Goal: Check status: Check status

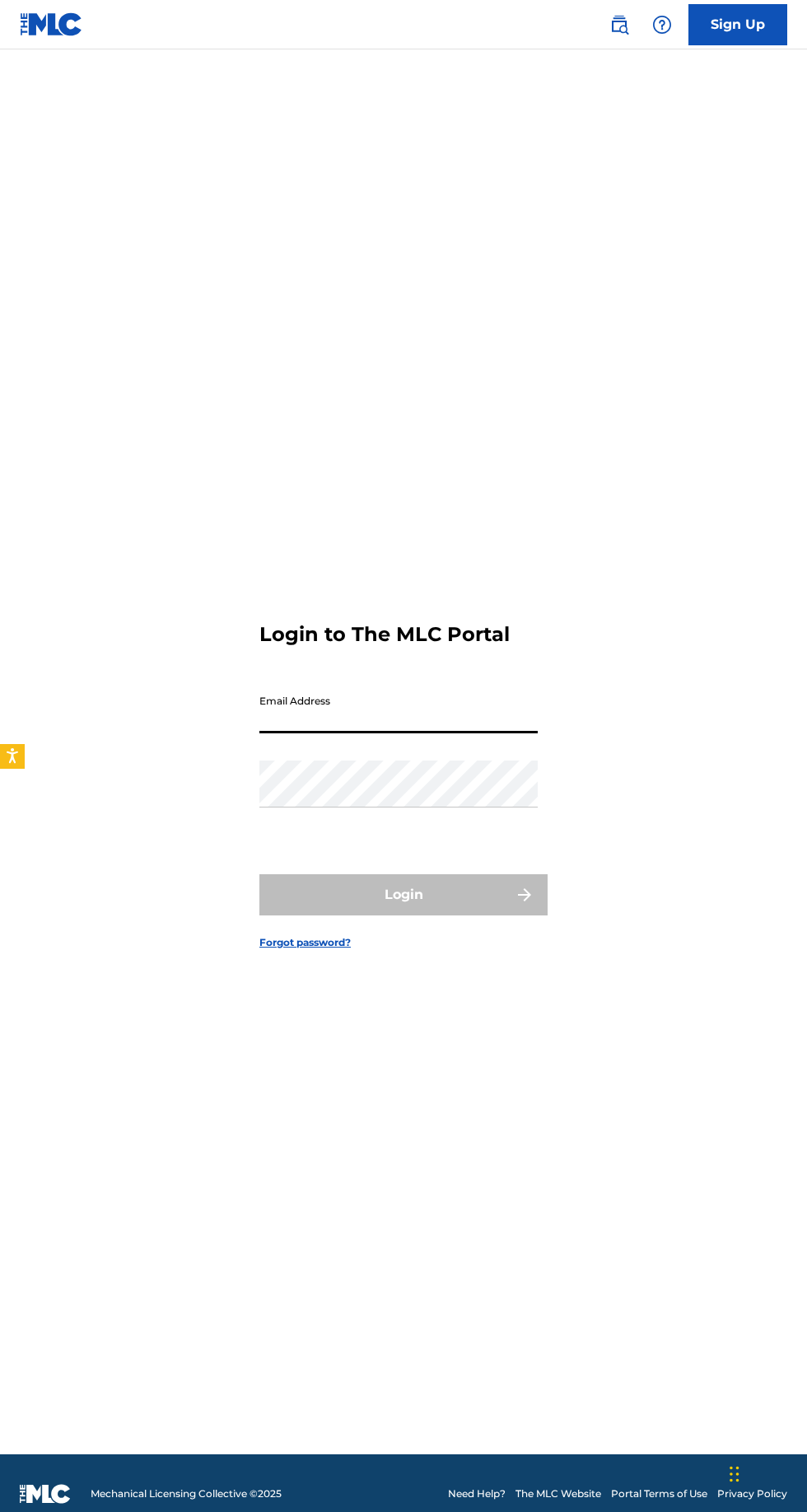
type input "[EMAIL_ADDRESS][DOMAIN_NAME]"
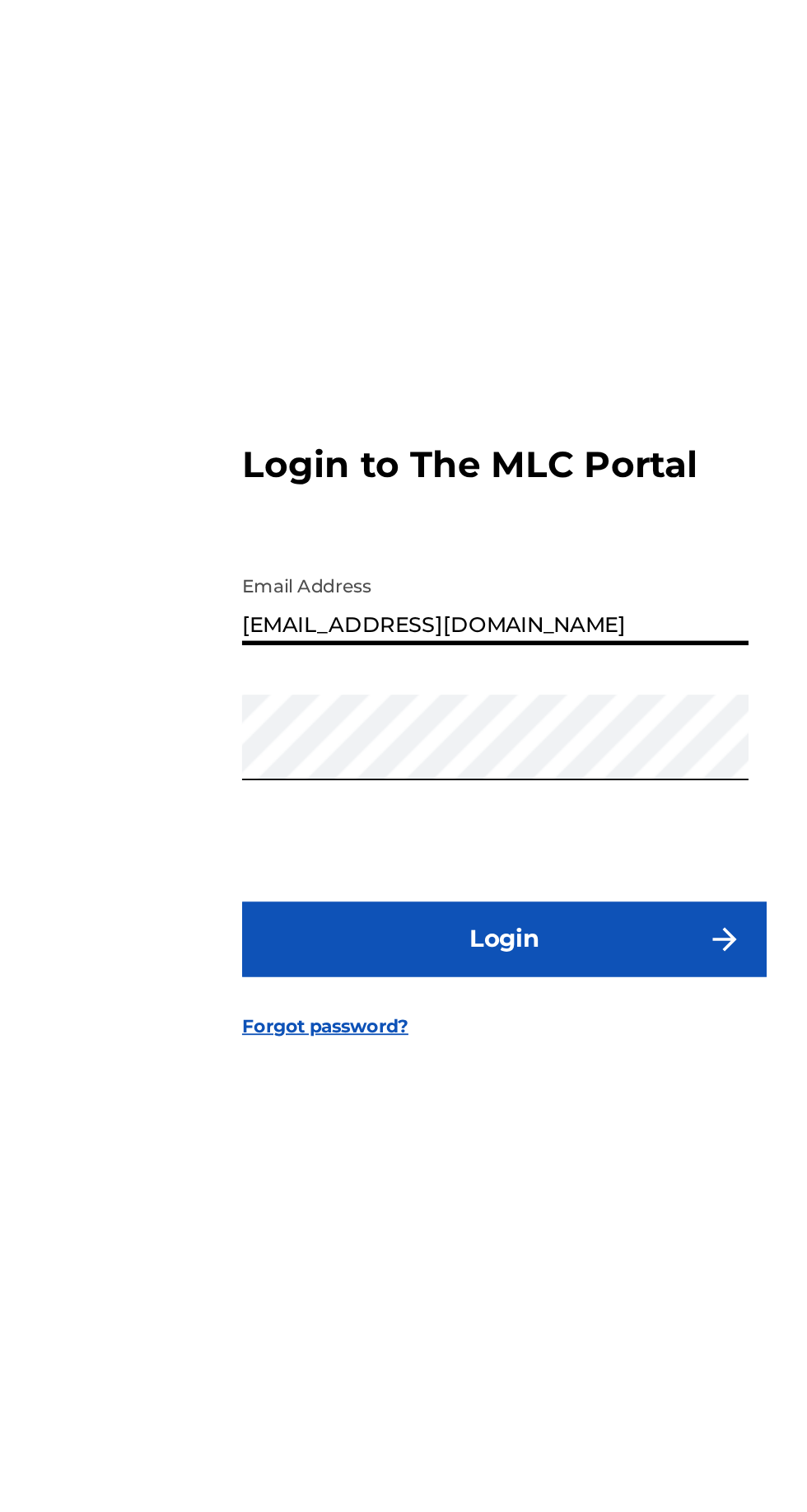
click at [413, 915] on button "Login" at bounding box center [403, 894] width 288 height 42
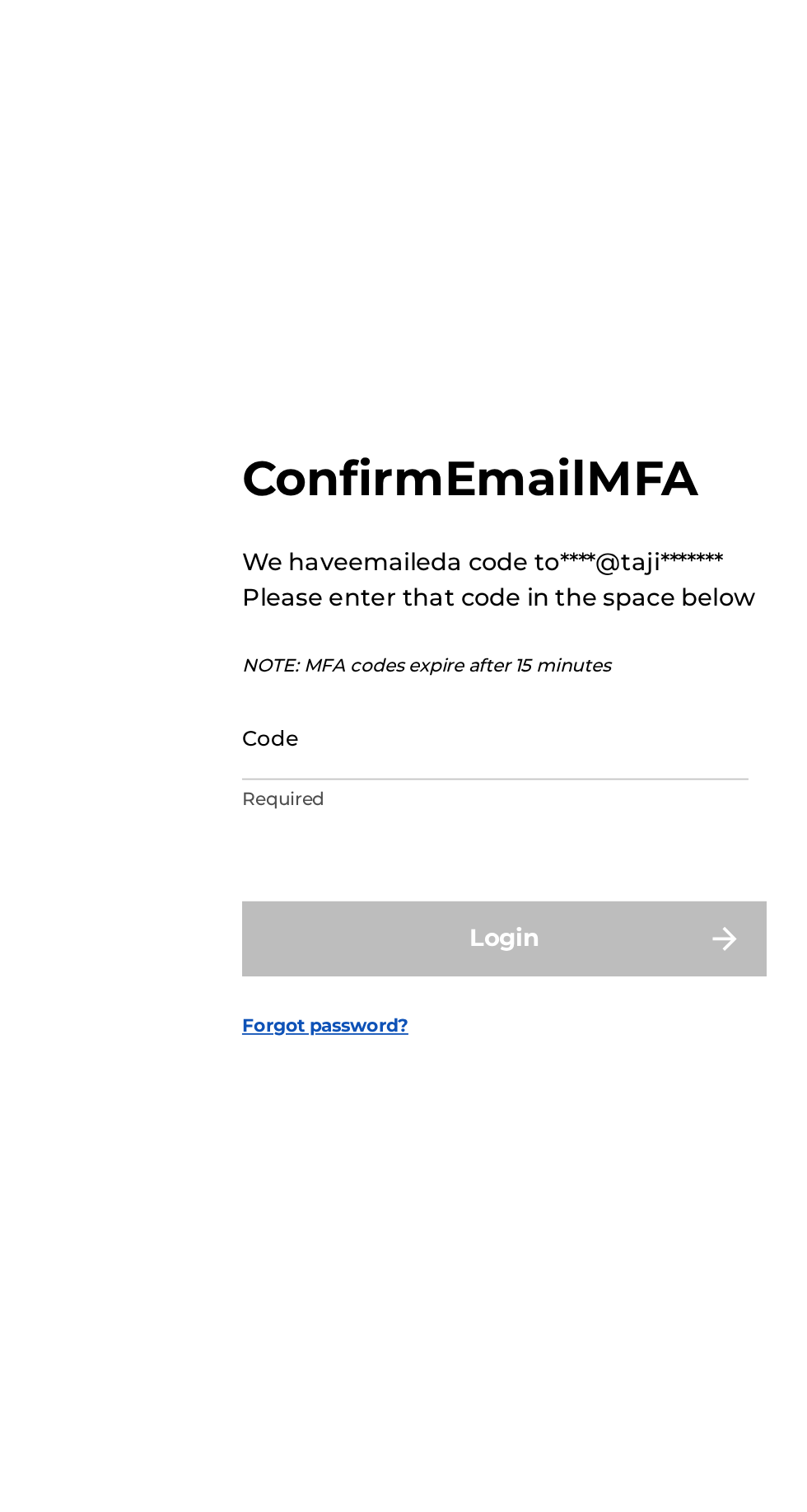
click at [428, 806] on input "Code" at bounding box center [398, 782] width 278 height 47
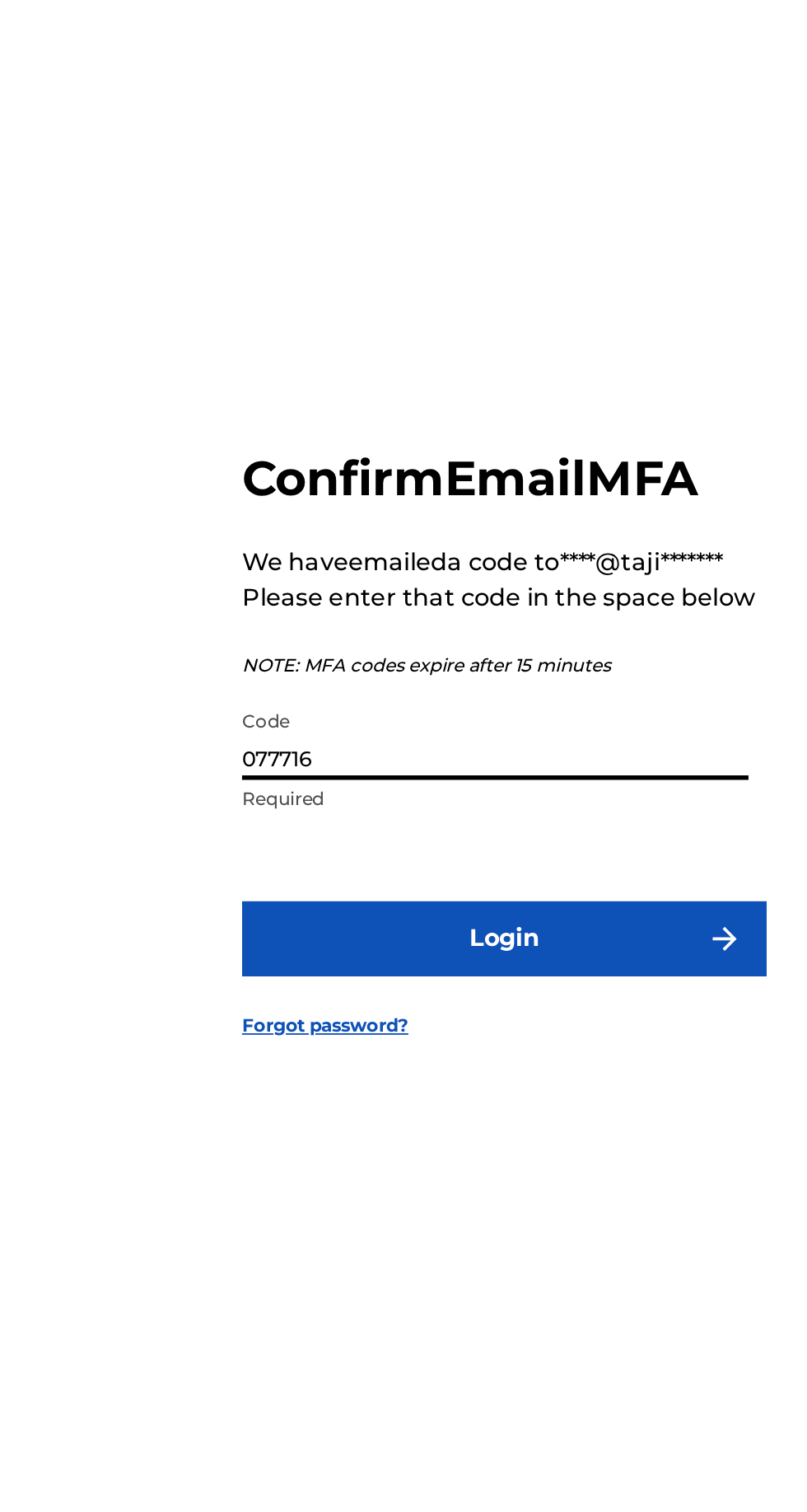
type input "077716"
click at [260, 873] on button "Login" at bounding box center [403, 893] width 288 height 42
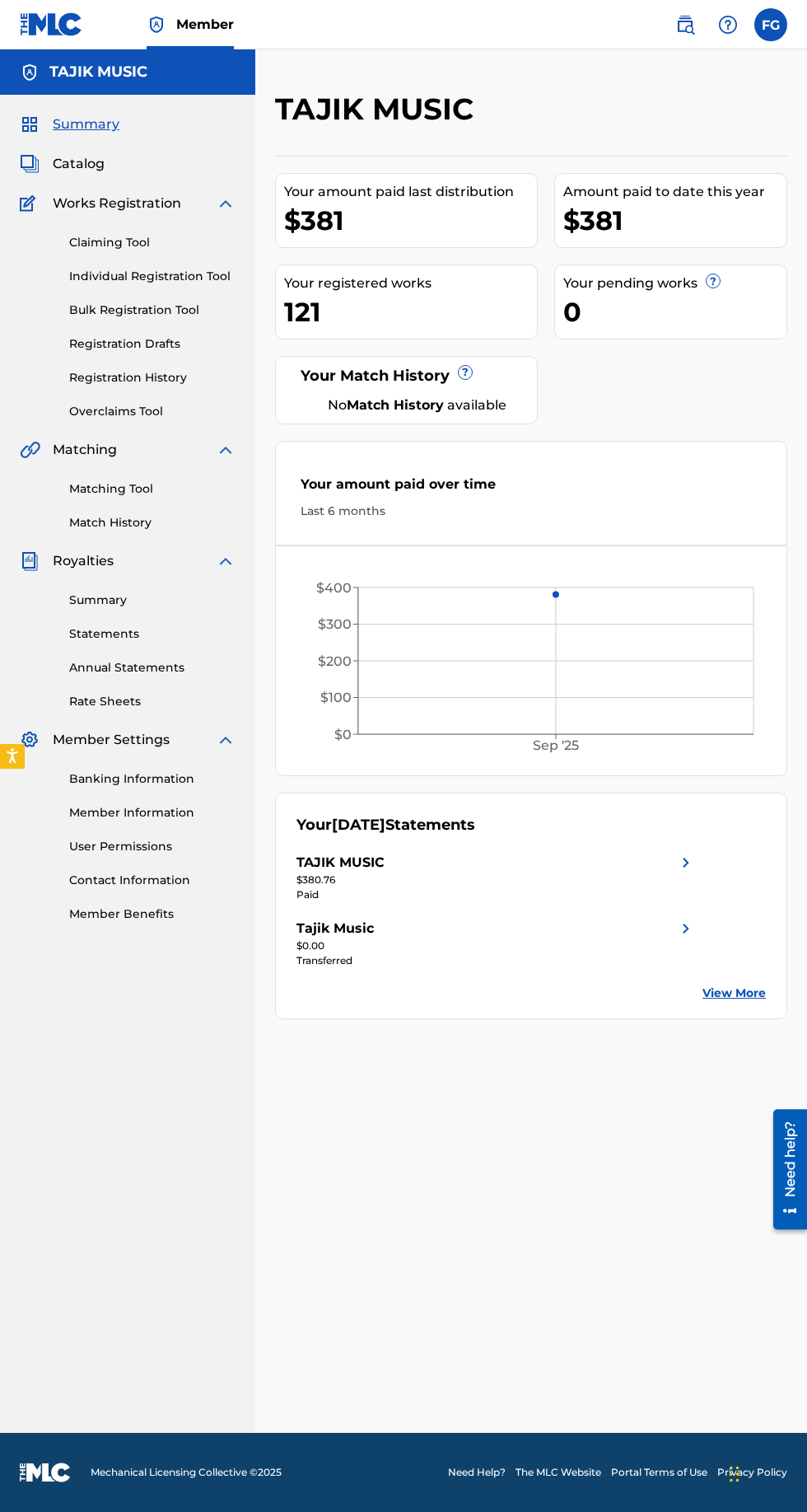
click at [117, 371] on link "Registration History" at bounding box center [152, 378] width 166 height 17
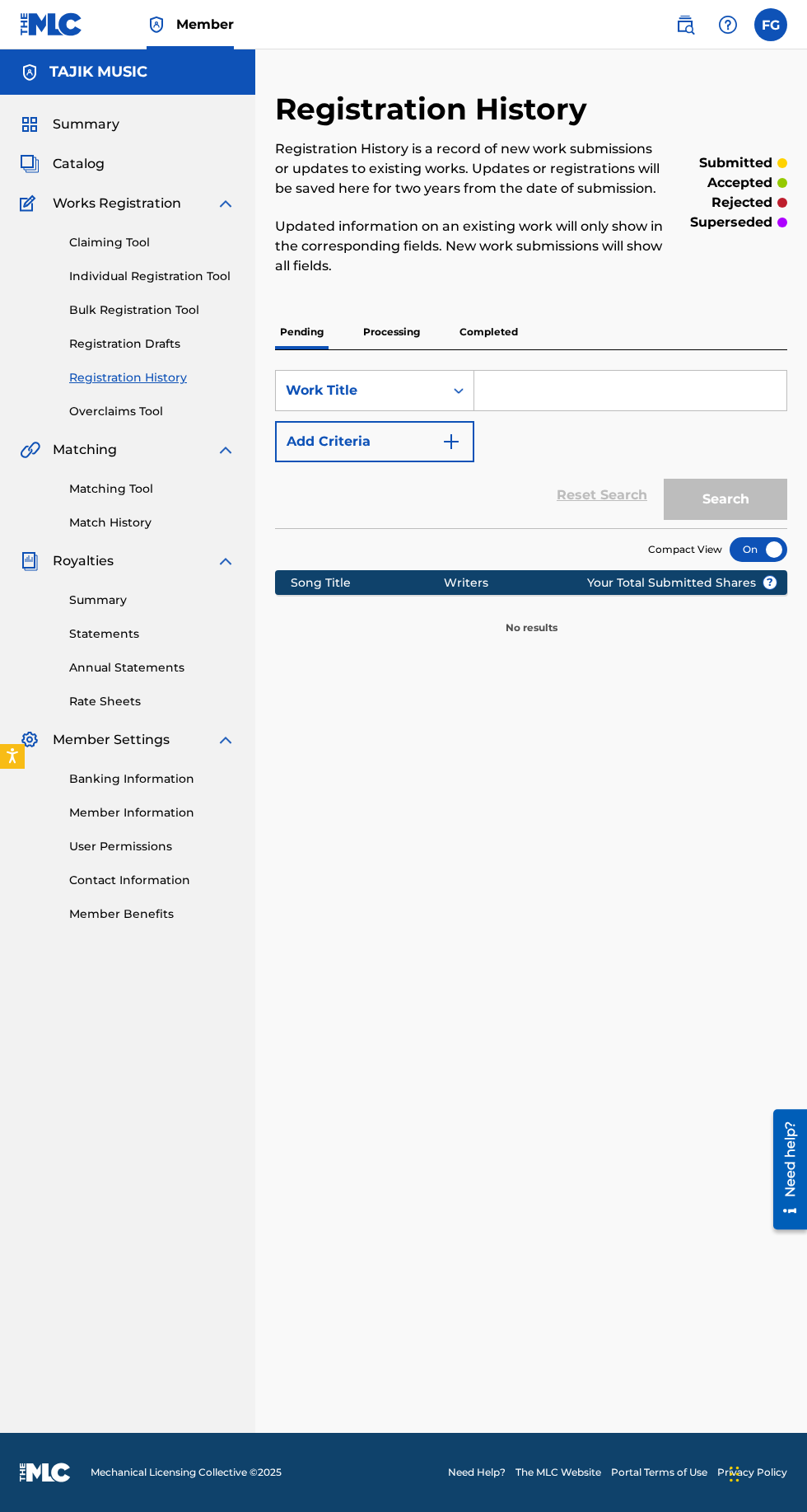
click at [420, 324] on p "Processing" at bounding box center [391, 331] width 67 height 35
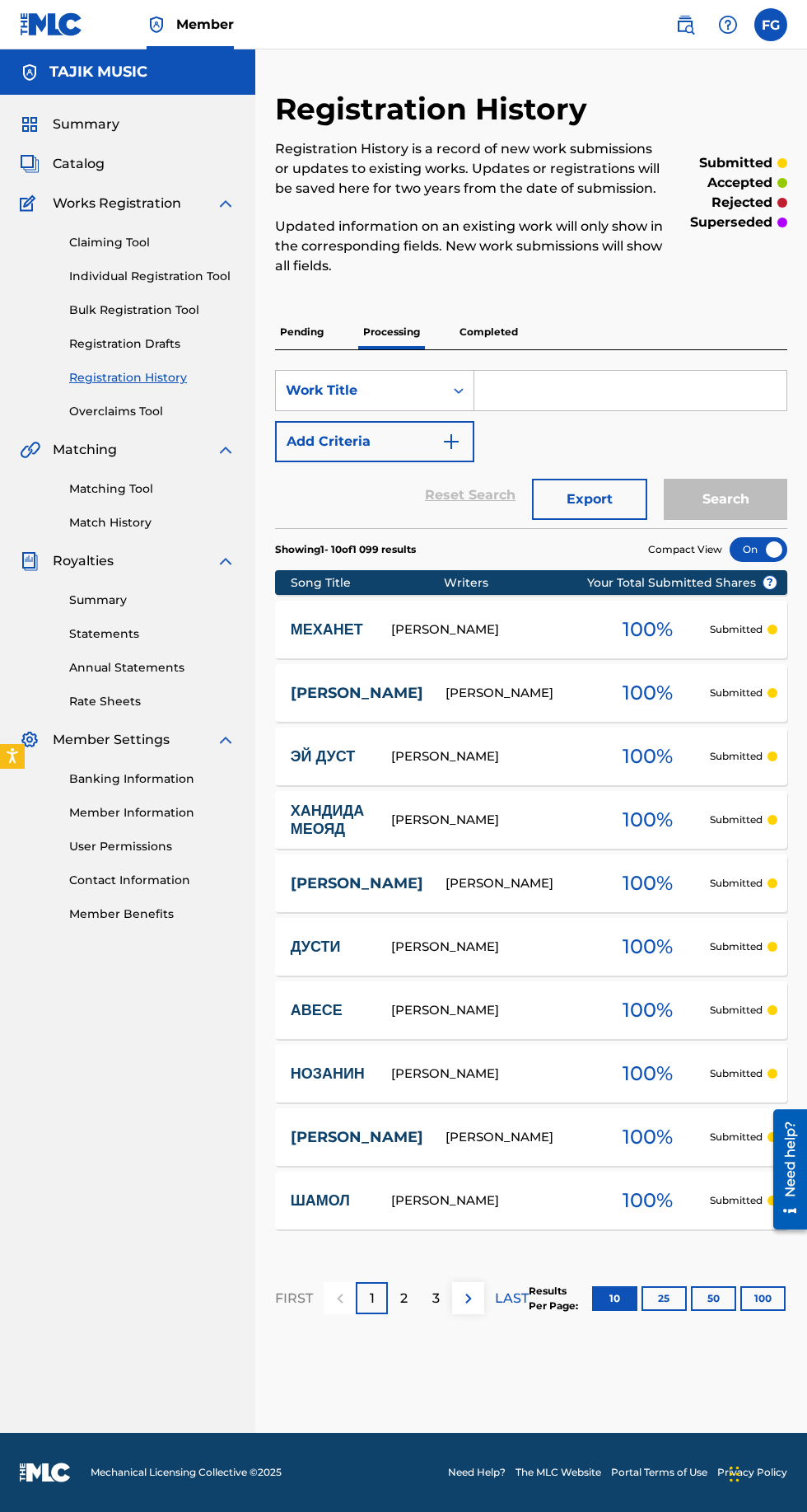
click at [762, 1297] on button "100" at bounding box center [763, 1299] width 45 height 25
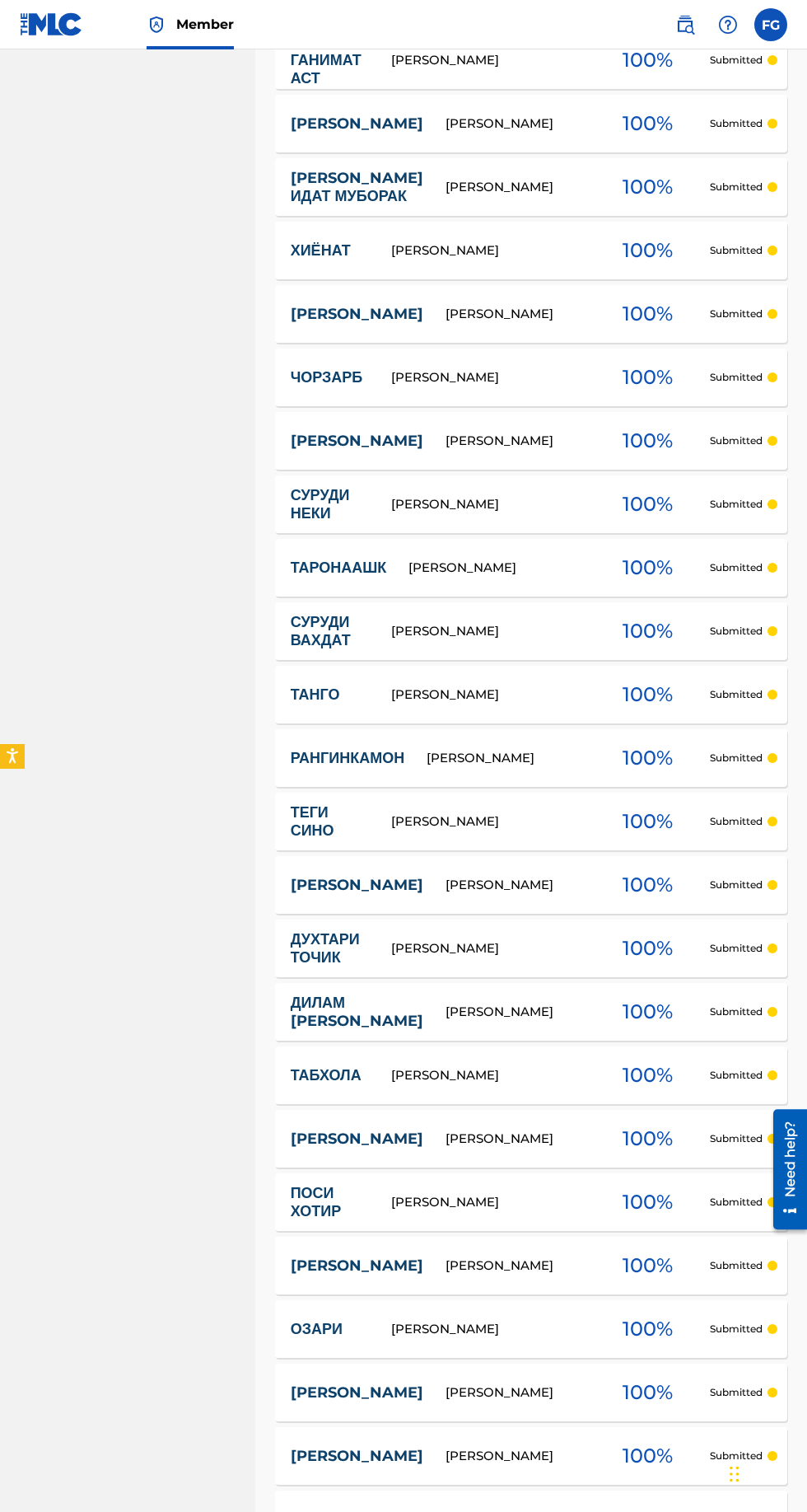
scroll to position [5532, 0]
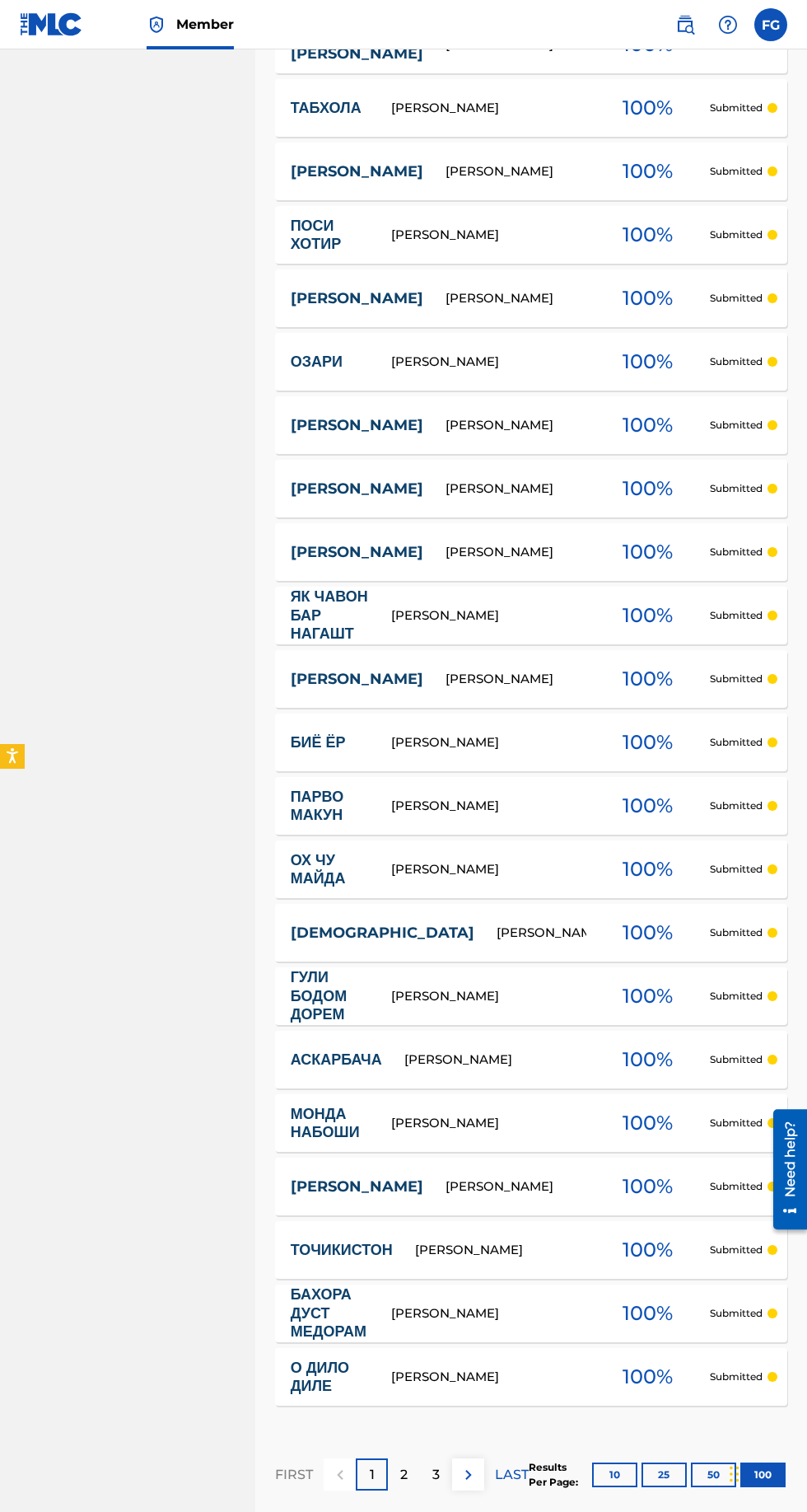
click at [435, 1485] on p "3" at bounding box center [436, 1474] width 8 height 20
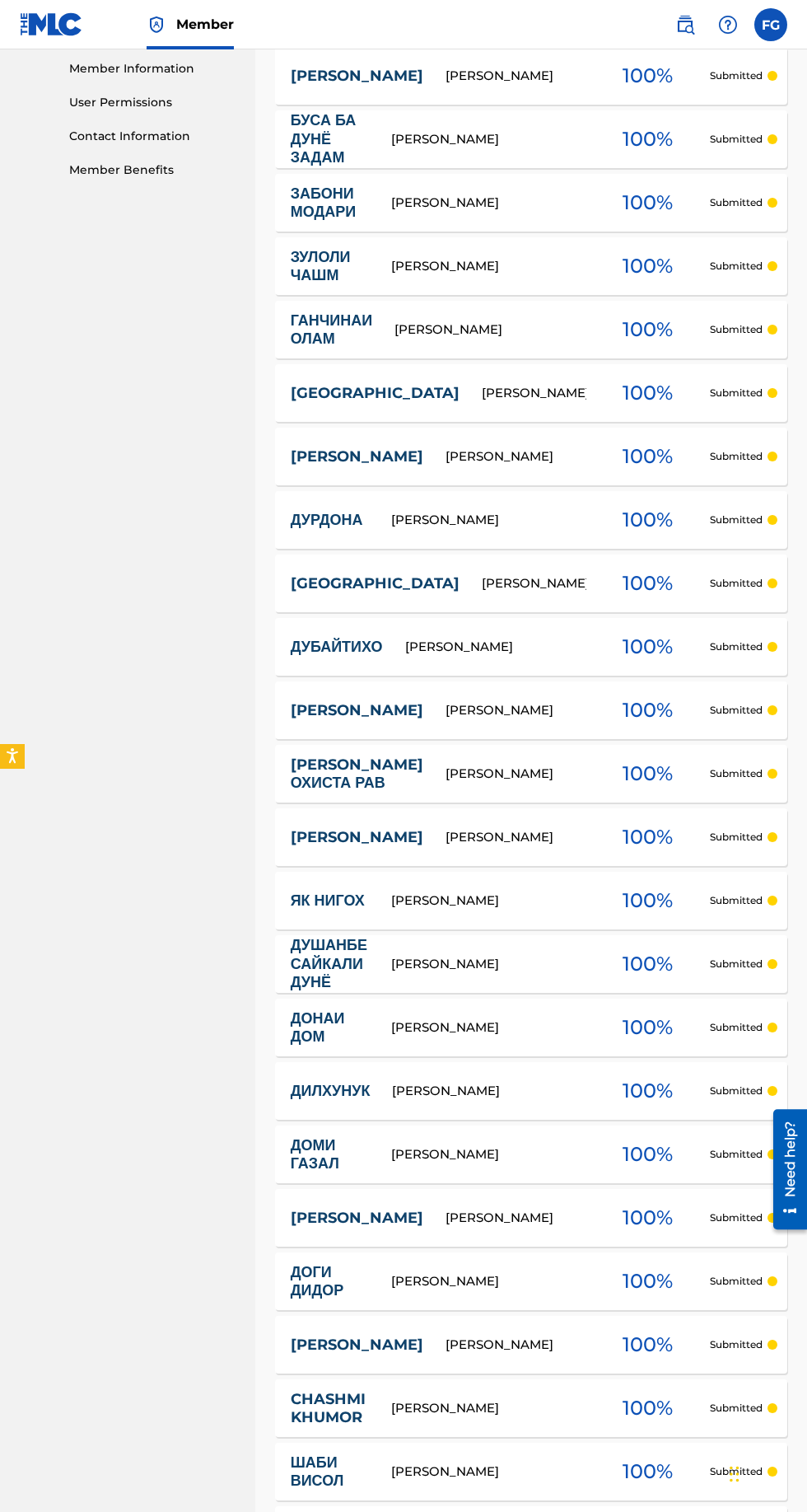
scroll to position [0, 0]
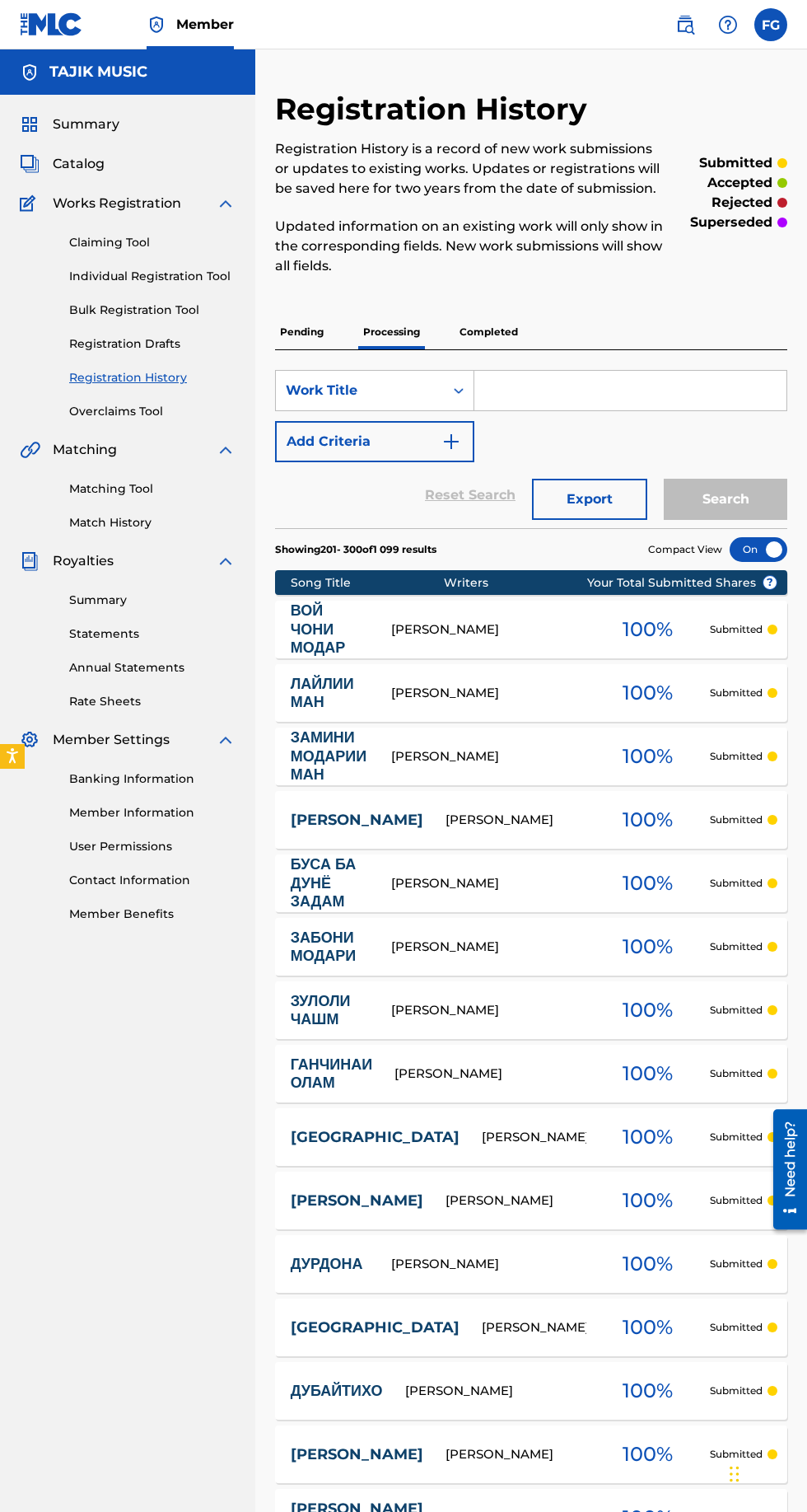
click at [521, 329] on p "Completed" at bounding box center [488, 331] width 68 height 35
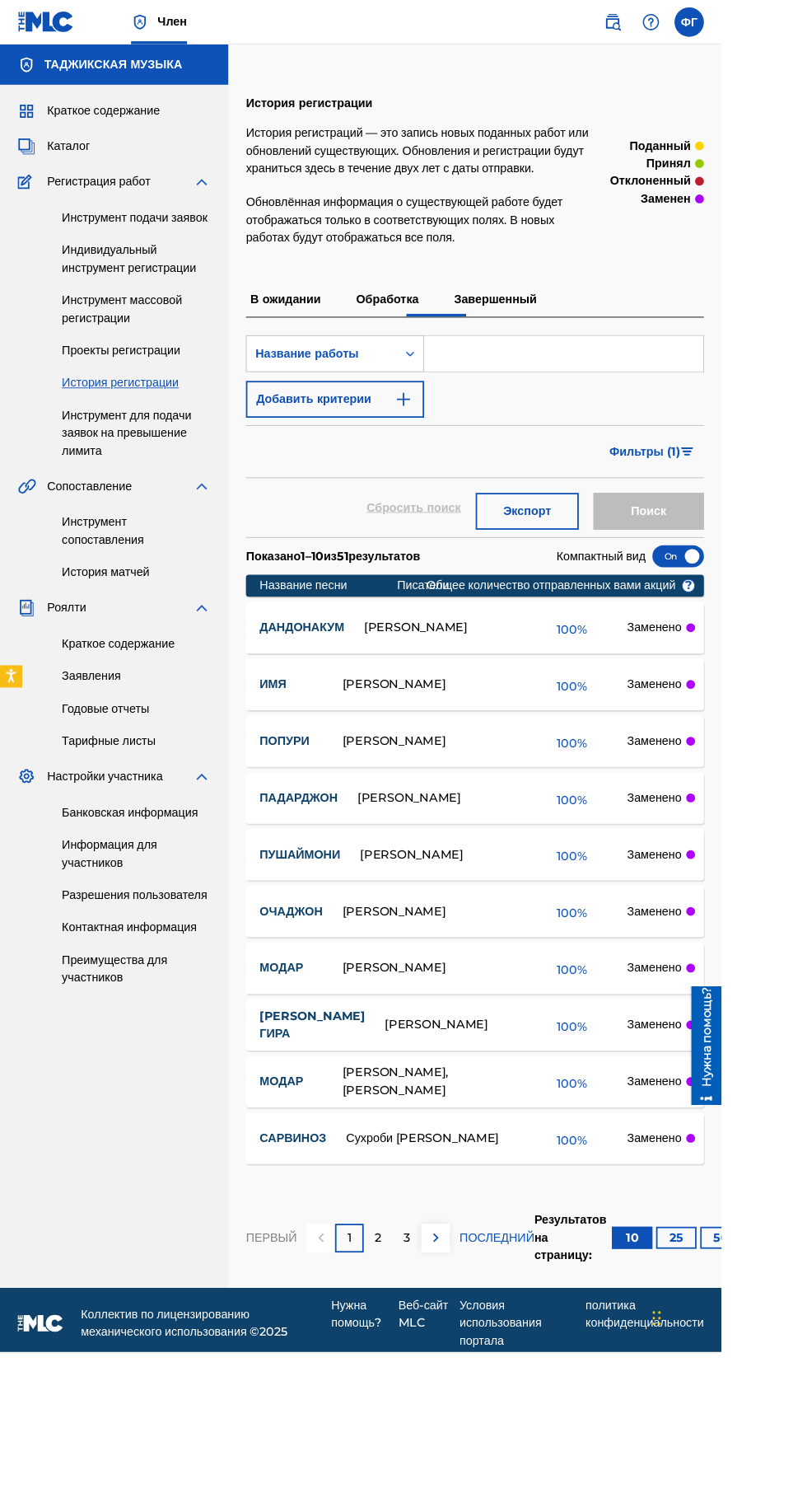
click at [459, 1391] on font "3" at bounding box center [455, 1384] width 8 height 16
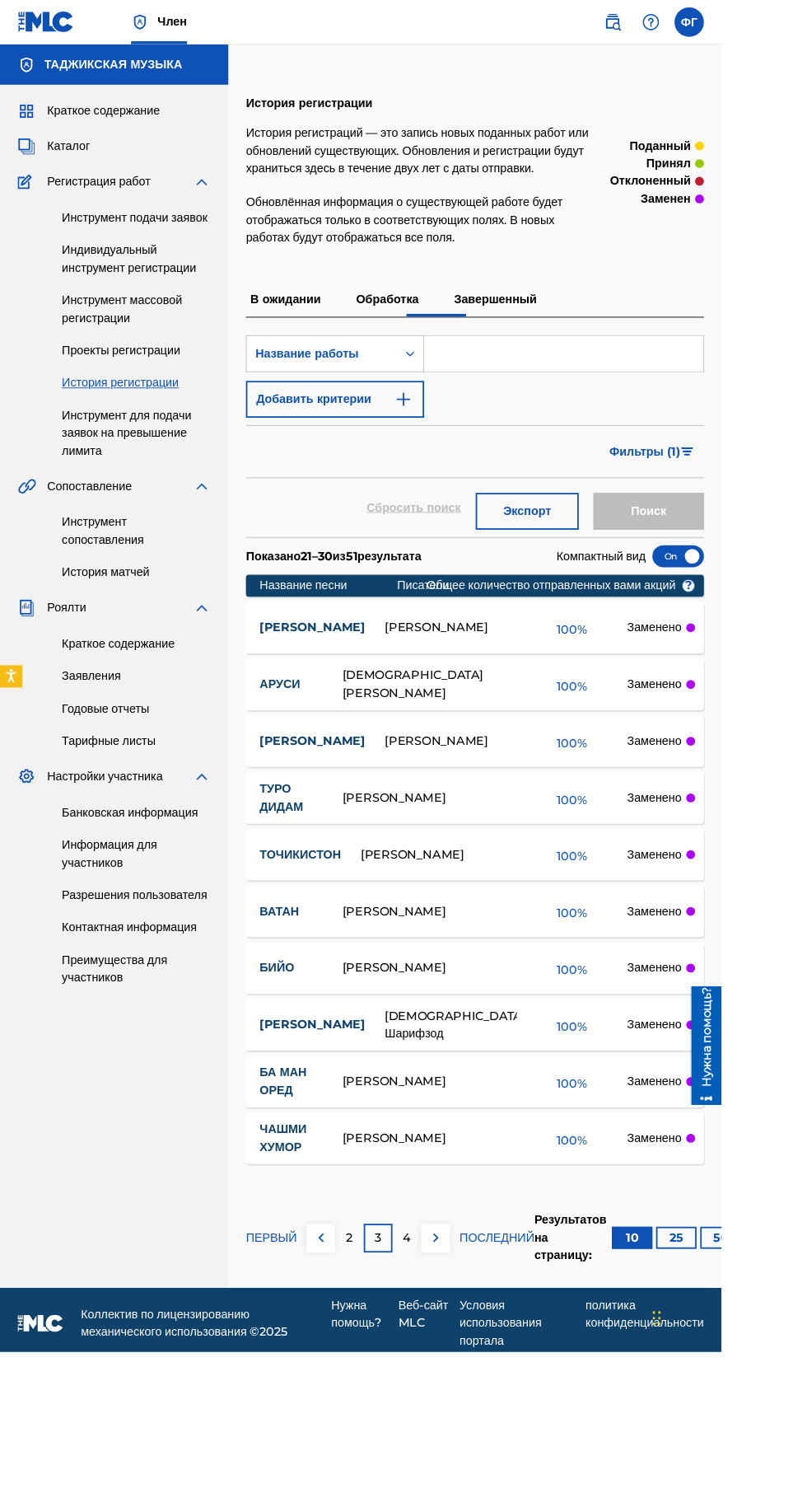
click at [771, 1087] on div at bounding box center [772, 1082] width 9 height 9
click at [461, 342] on font "Обработка" at bounding box center [433, 333] width 70 height 16
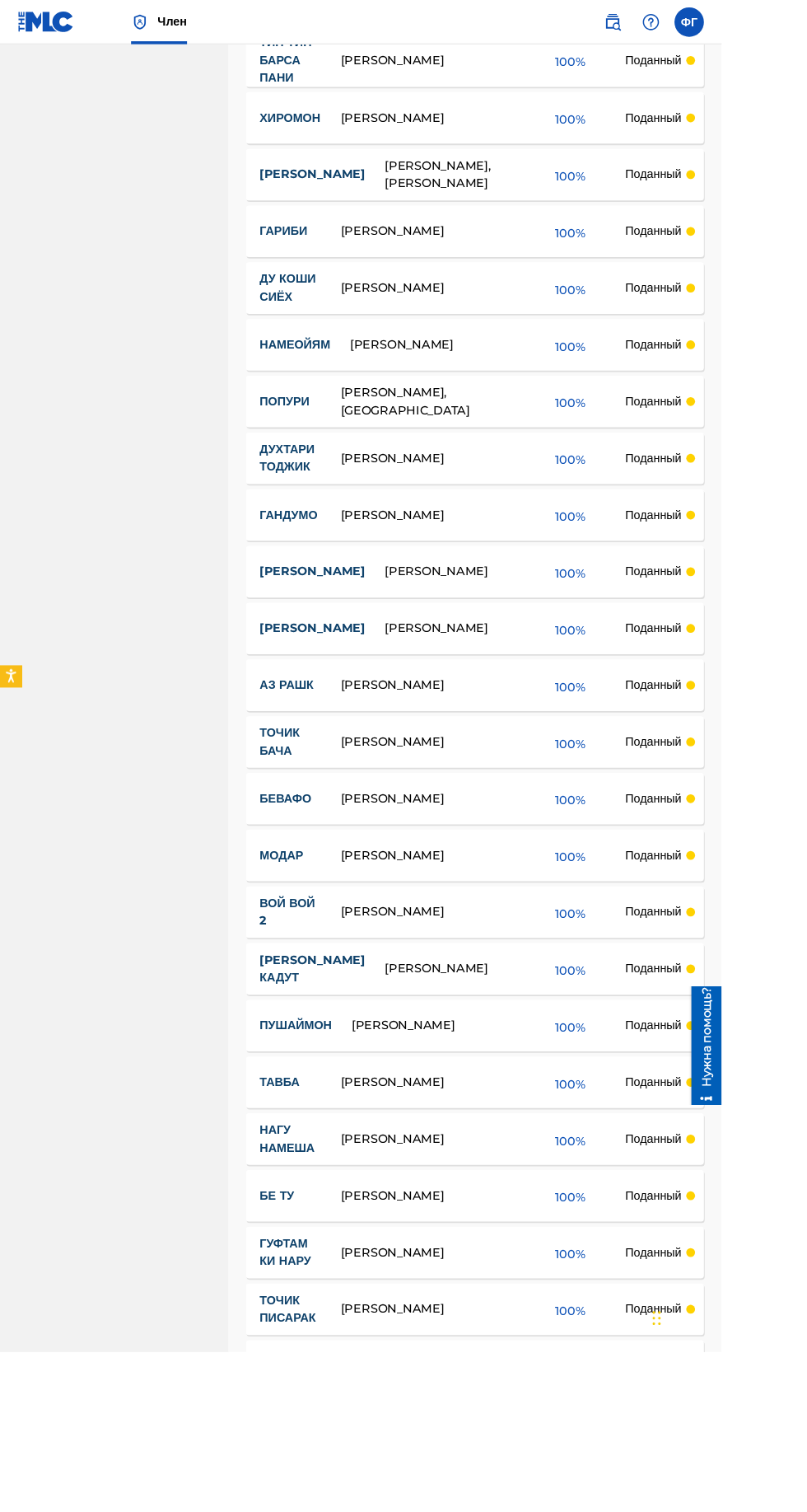
scroll to position [5472, 0]
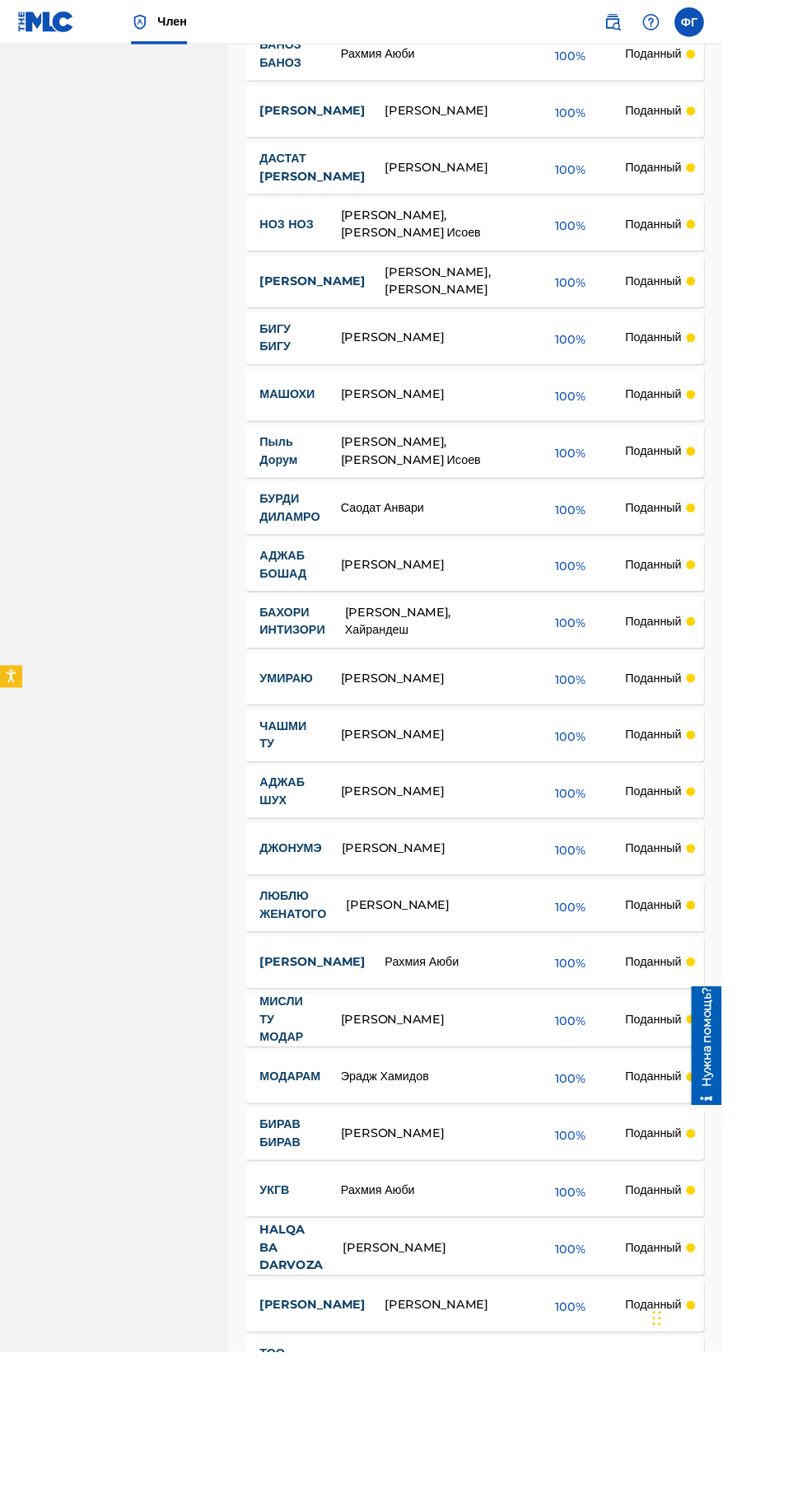
scroll to position [5395, 0]
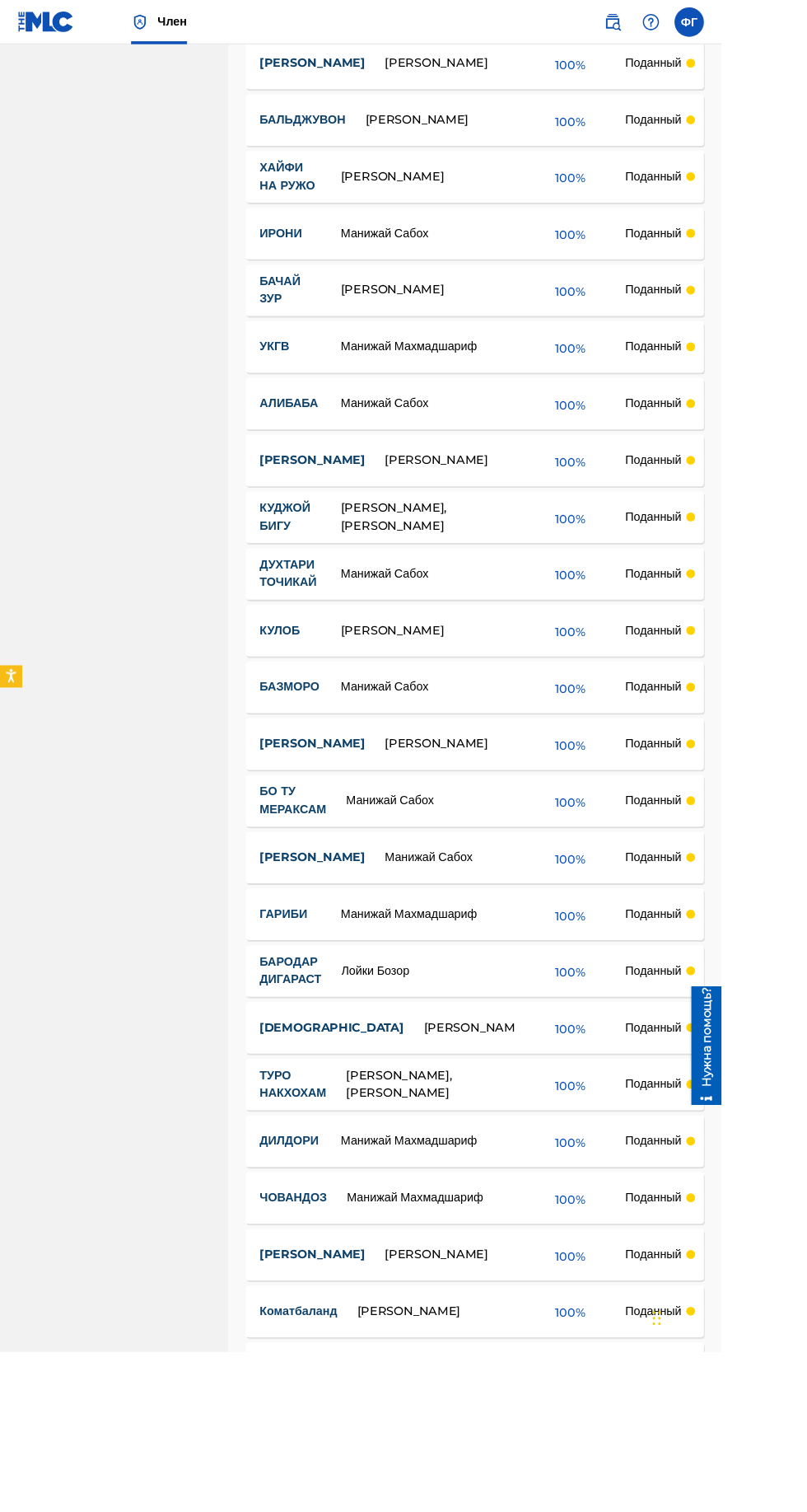
scroll to position [5371, 0]
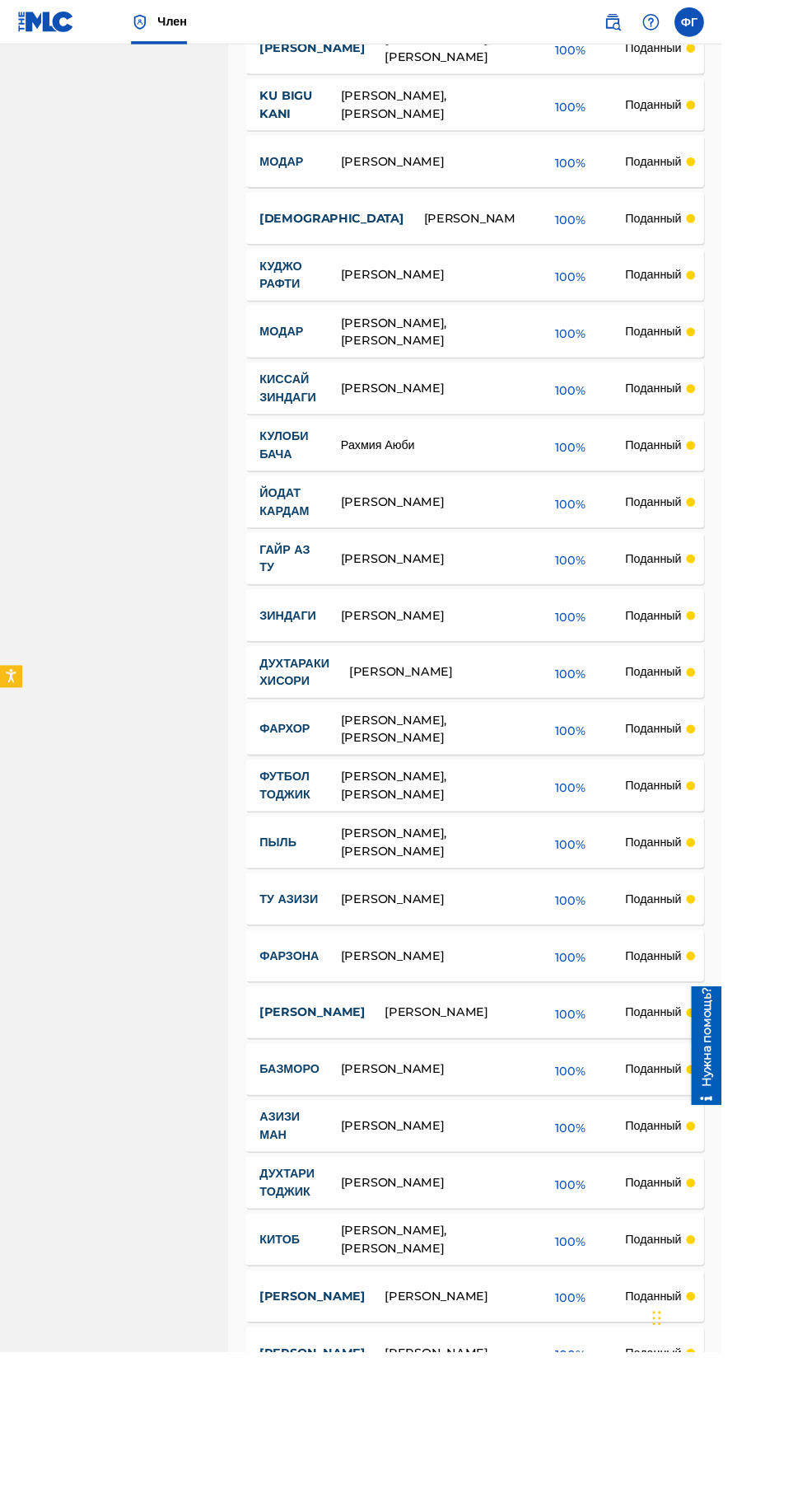
scroll to position [5406, 0]
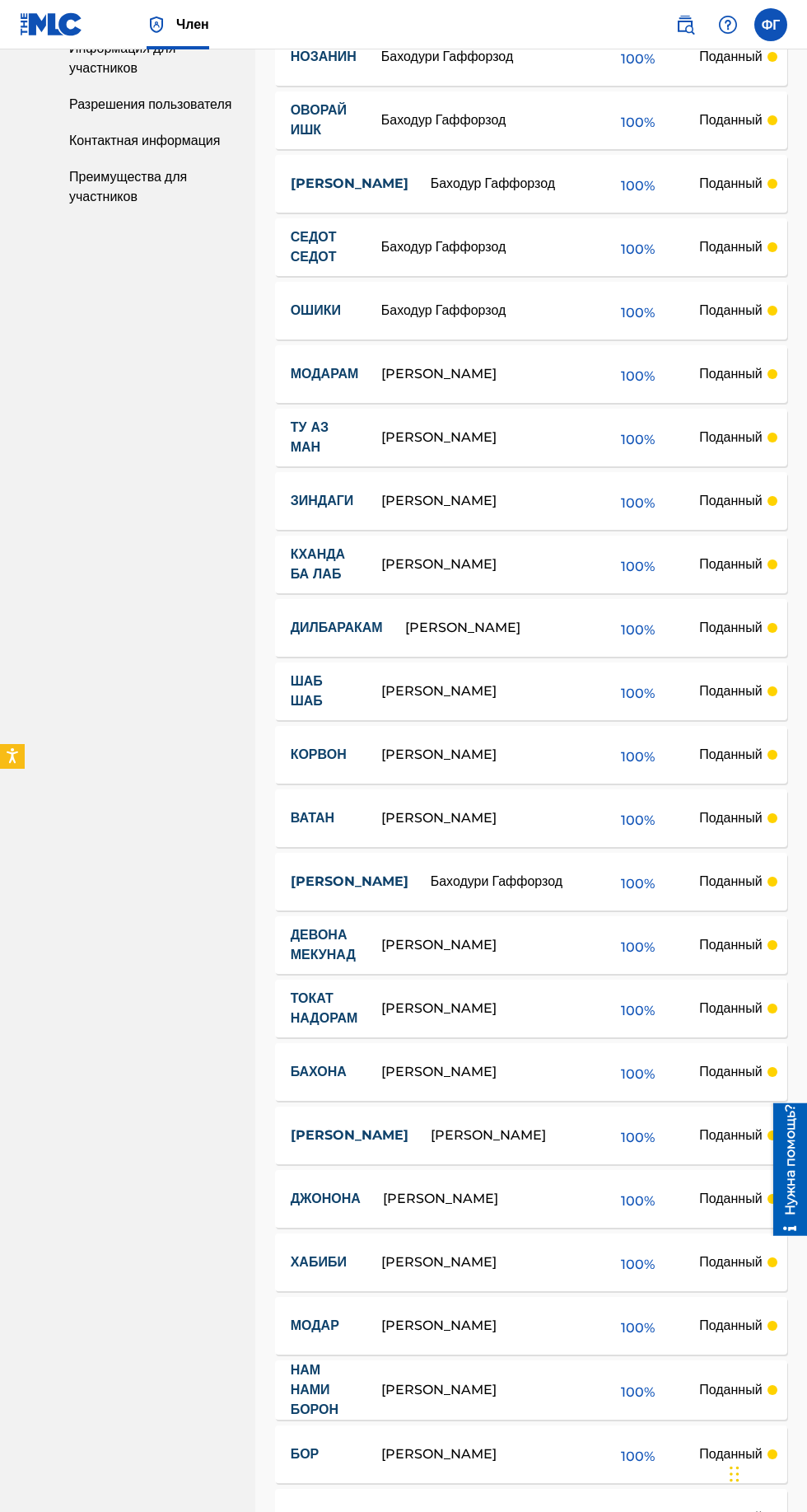
scroll to position [5386, 0]
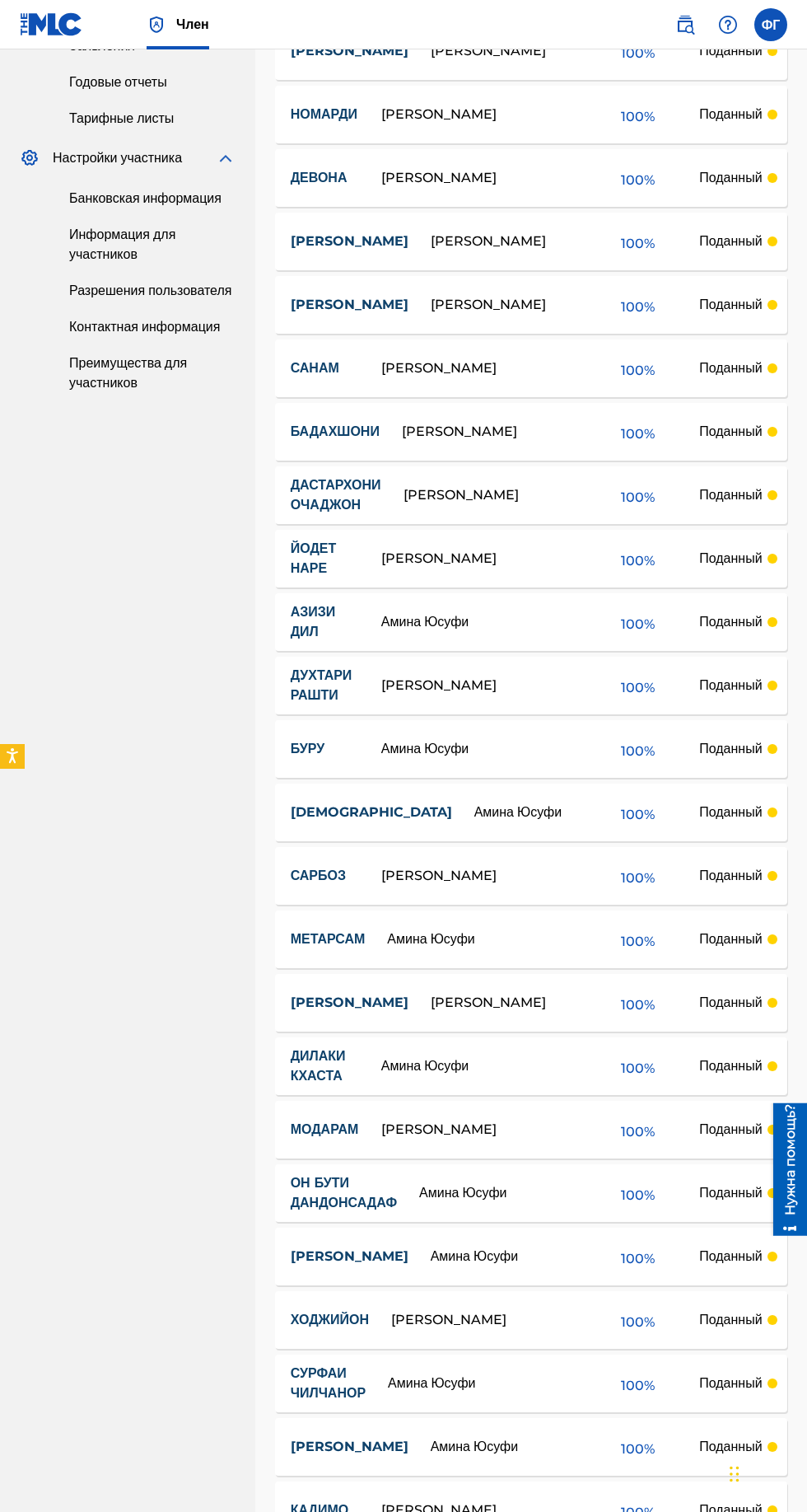
scroll to position [5395, 0]
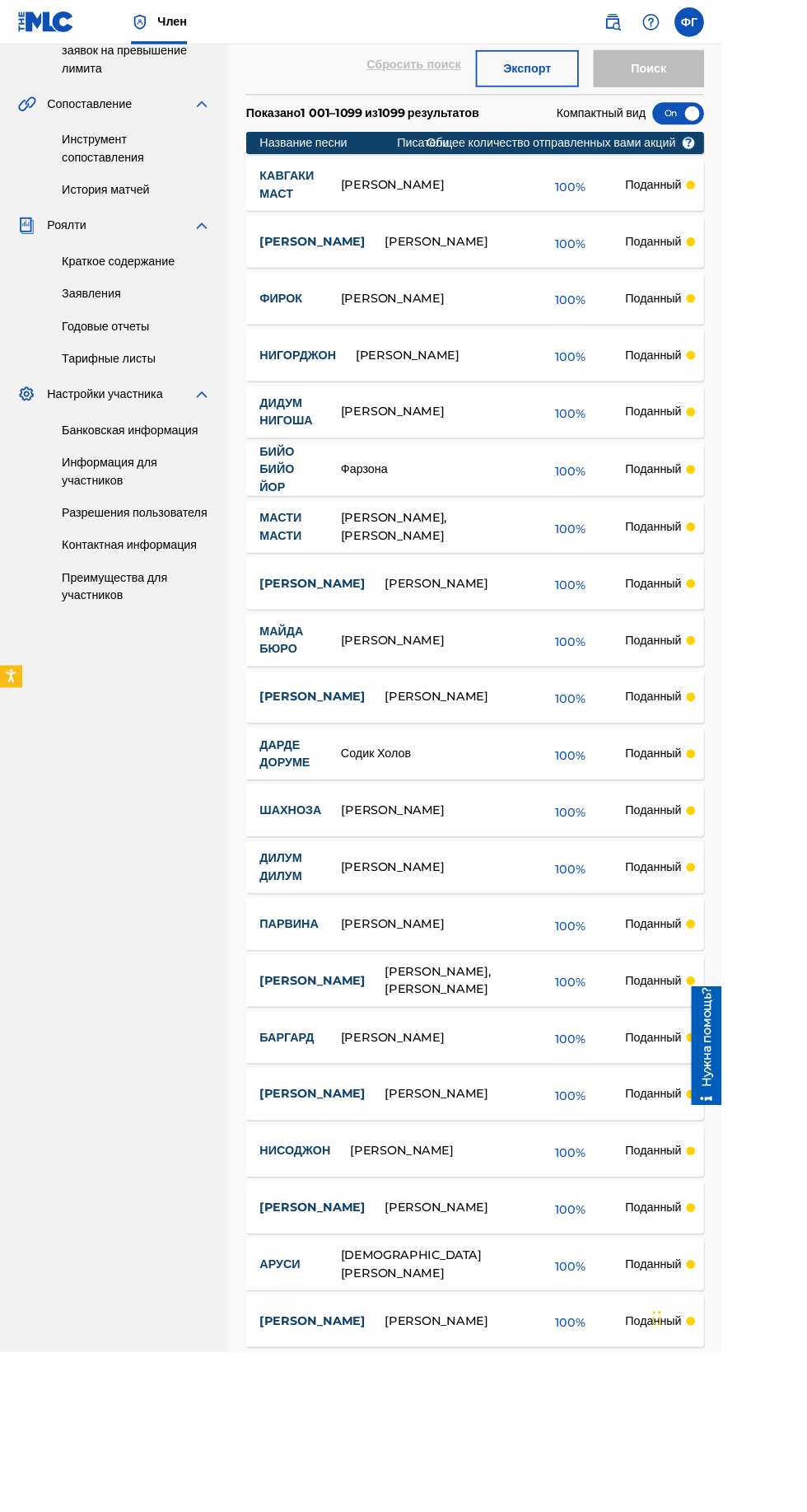
scroll to position [0, 0]
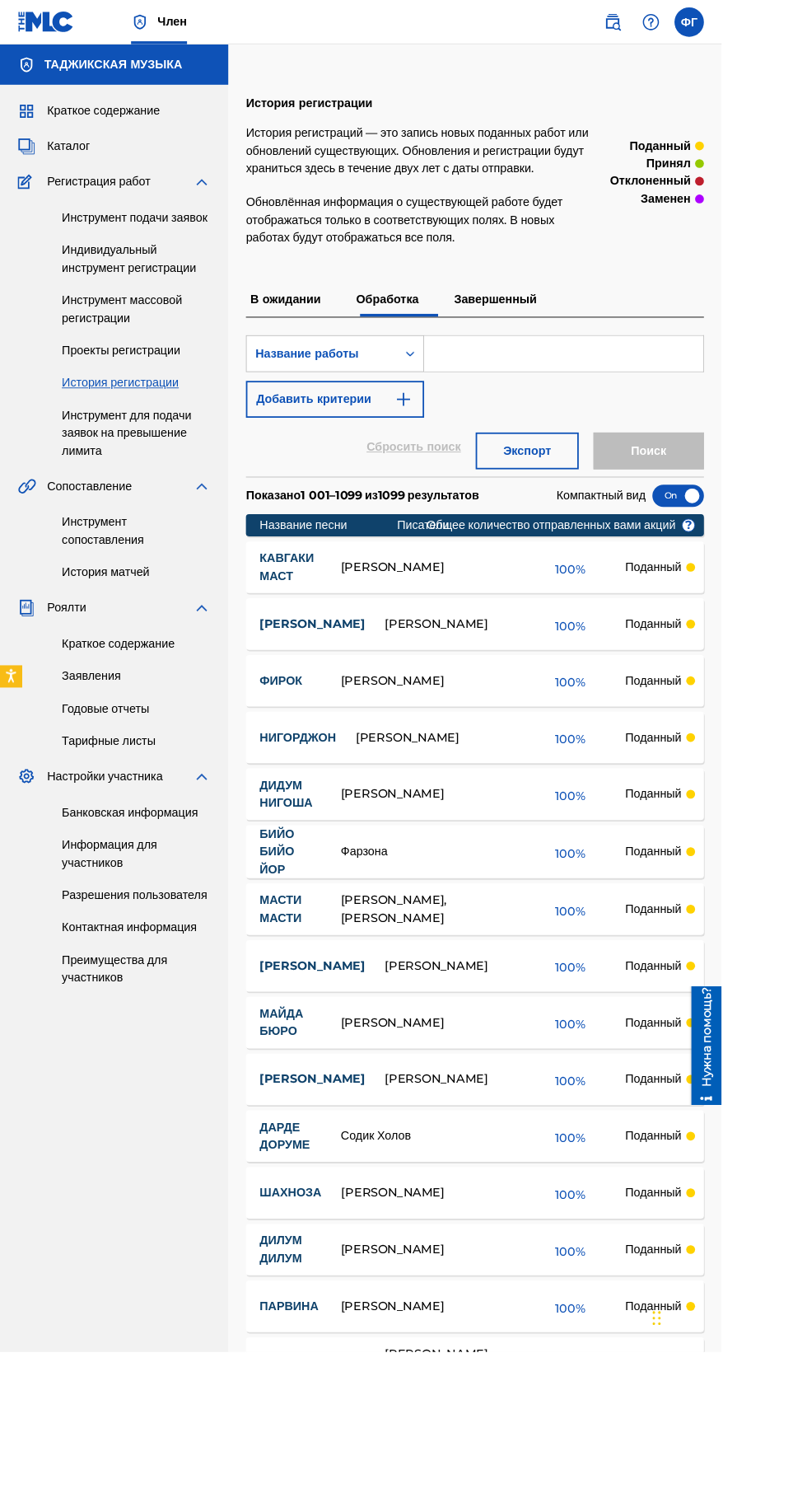
click at [166, 512] on font "Инструмент для подачи заявок на превышение лимита" at bounding box center [142, 484] width 145 height 55
